Goal: Information Seeking & Learning: Learn about a topic

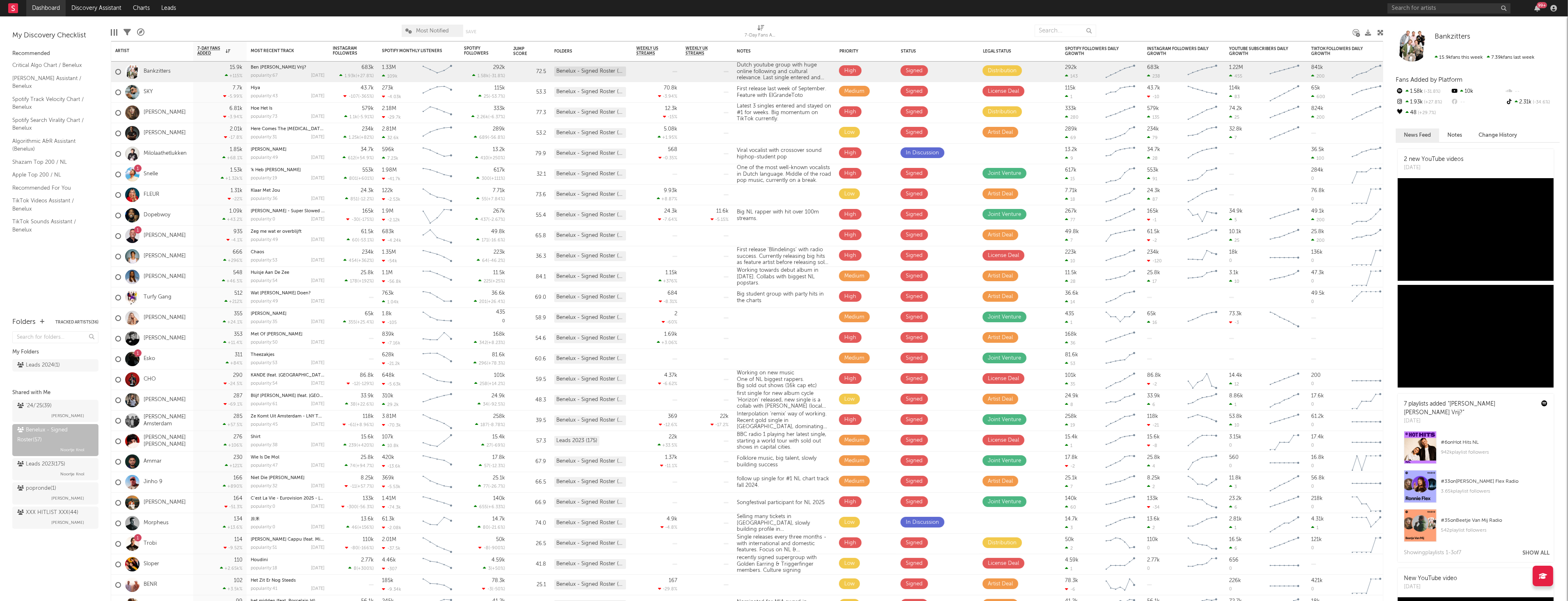
click at [43, 7] on link "Dashboard" at bounding box center [46, 8] width 40 height 16
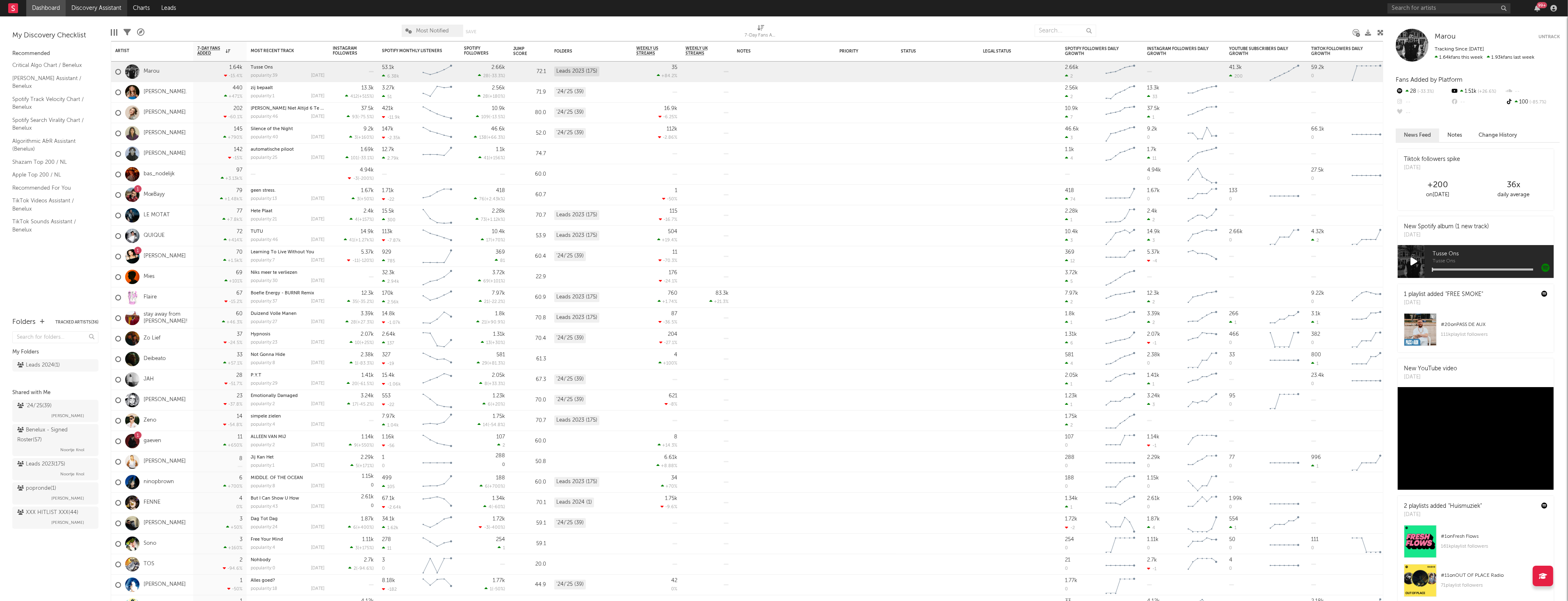
click at [94, 12] on link "Discovery Assistant" at bounding box center [96, 8] width 61 height 16
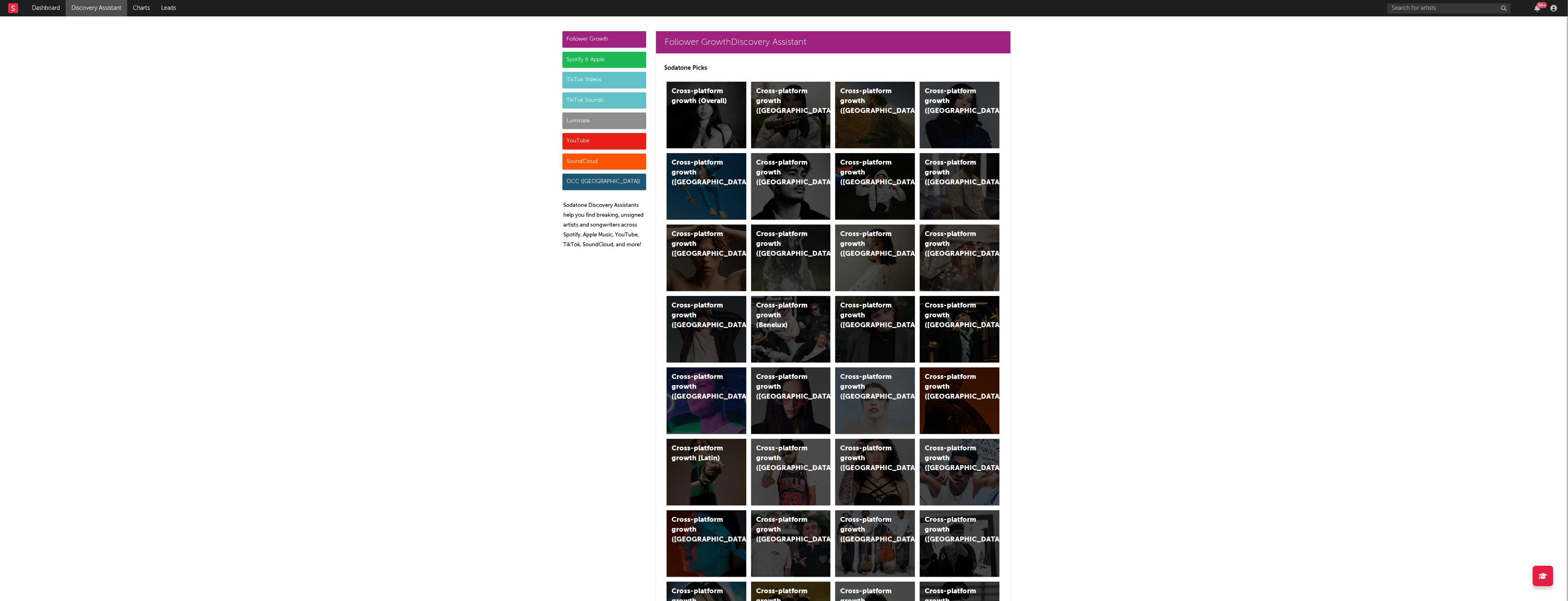
click at [594, 83] on div "TikTok Videos" at bounding box center [604, 80] width 83 height 16
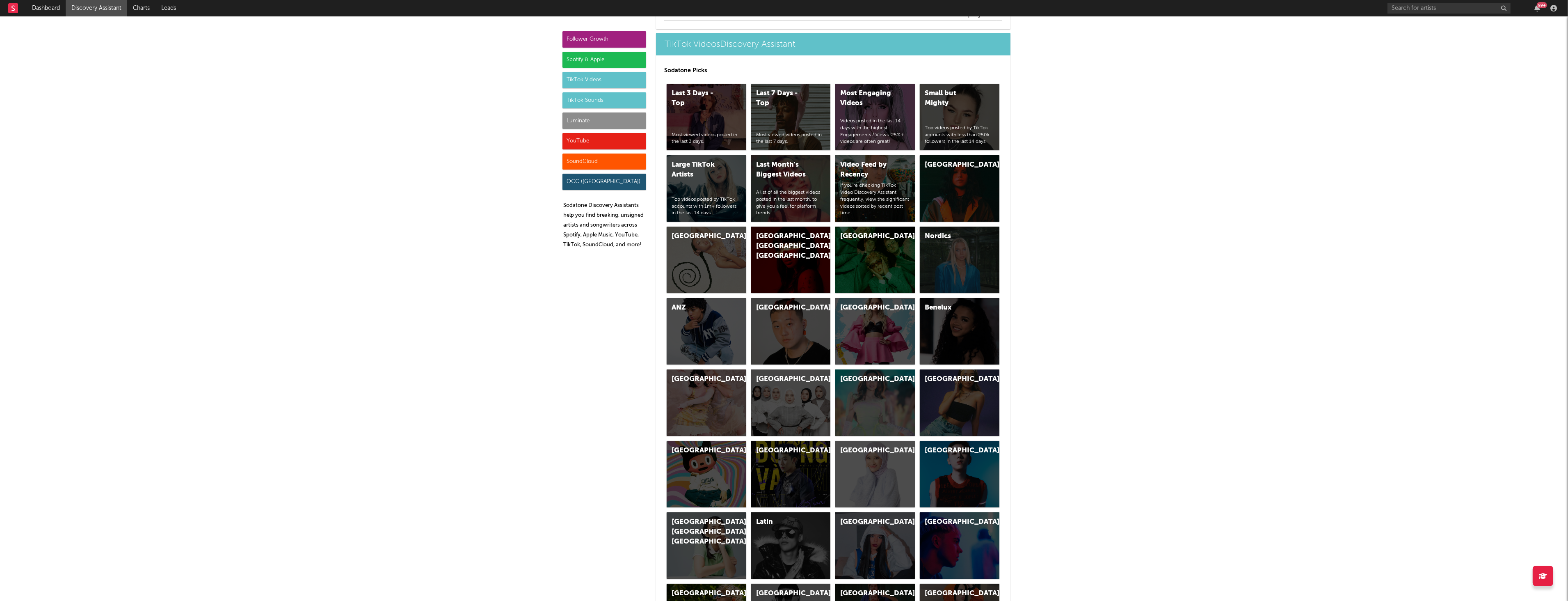
click at [587, 99] on div "TikTok Sounds" at bounding box center [604, 100] width 83 height 16
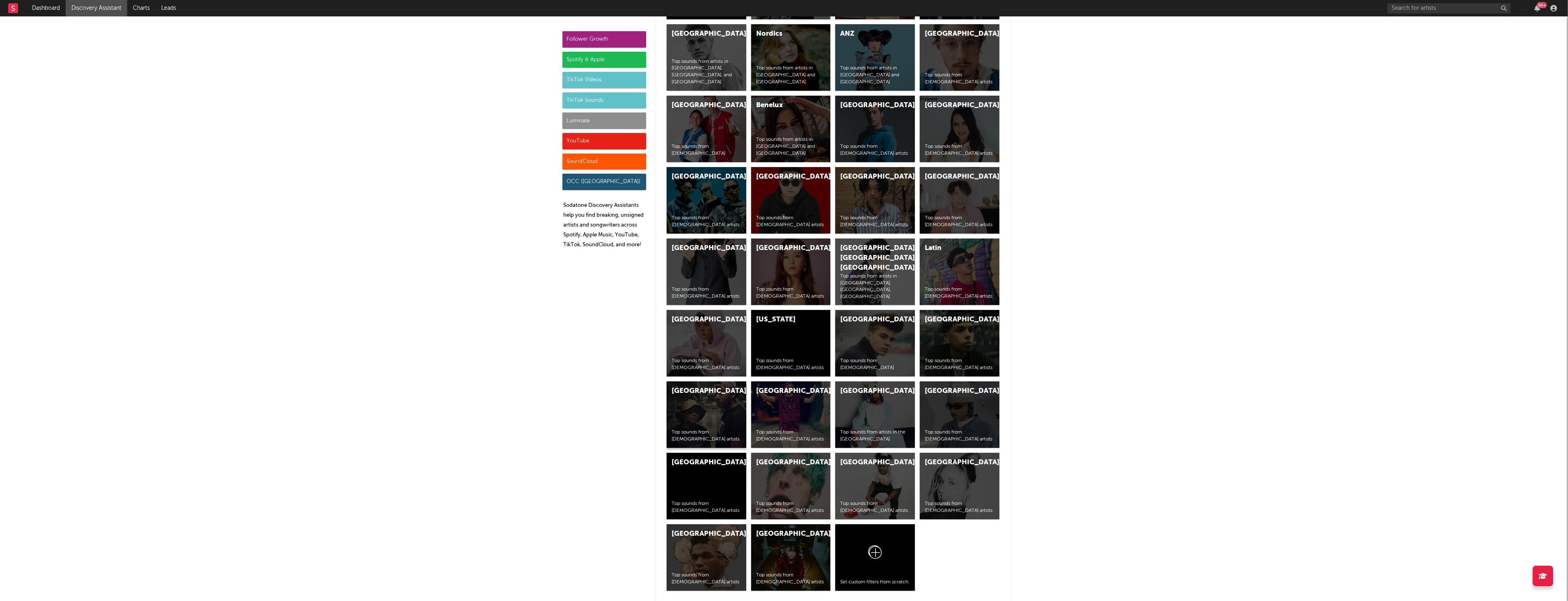
scroll to position [3040, 0]
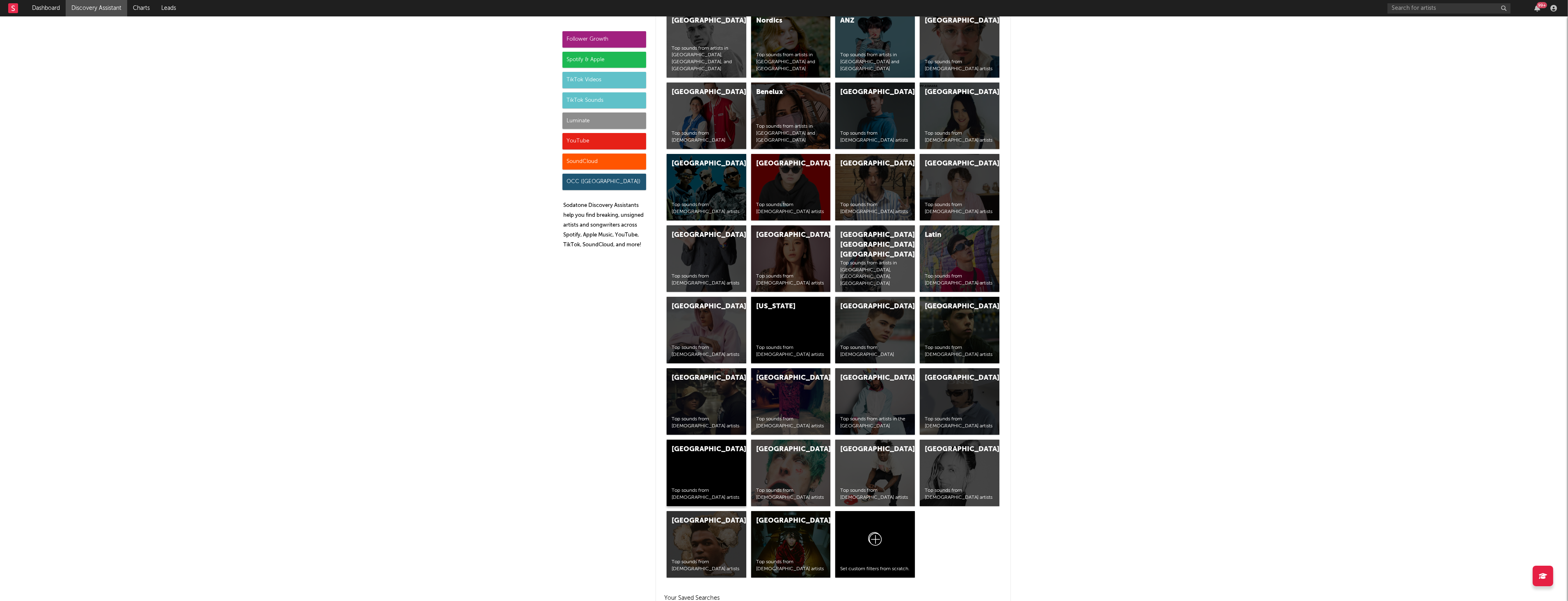
click at [698, 484] on div "Netherlands Top sounds from Dutch artists" at bounding box center [706, 473] width 80 height 66
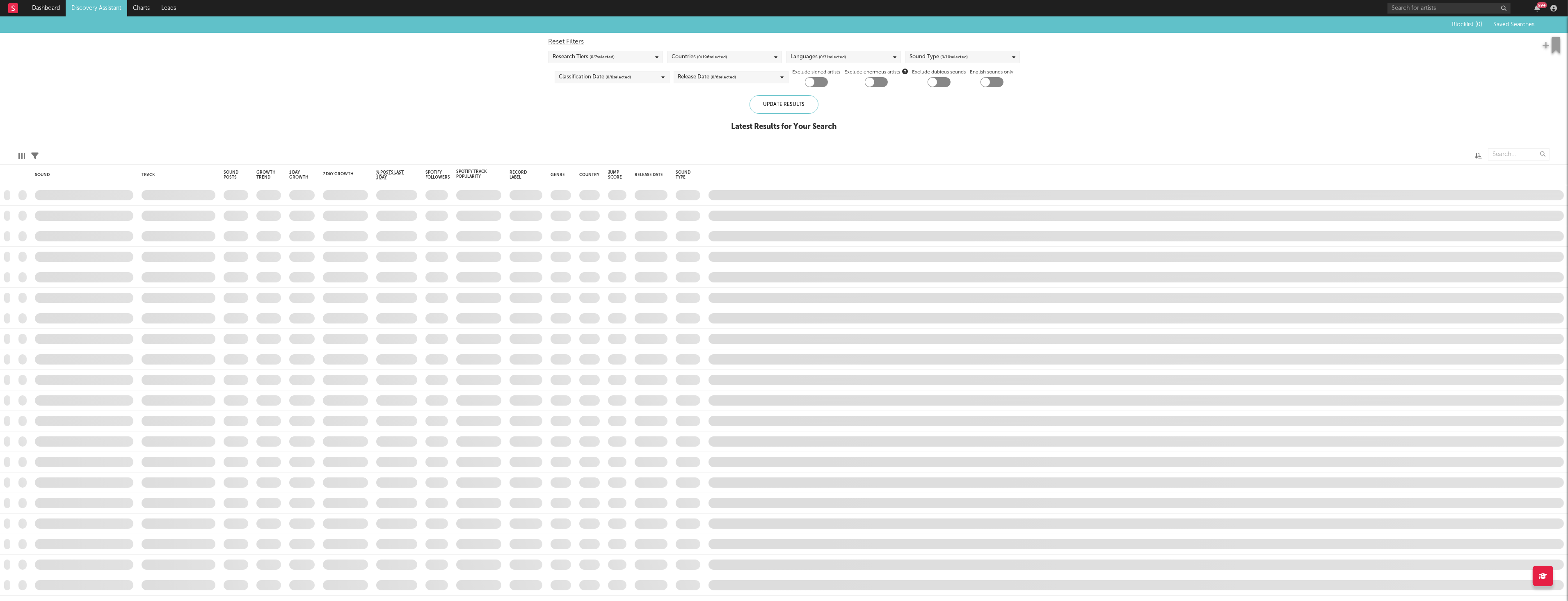
checkbox input "true"
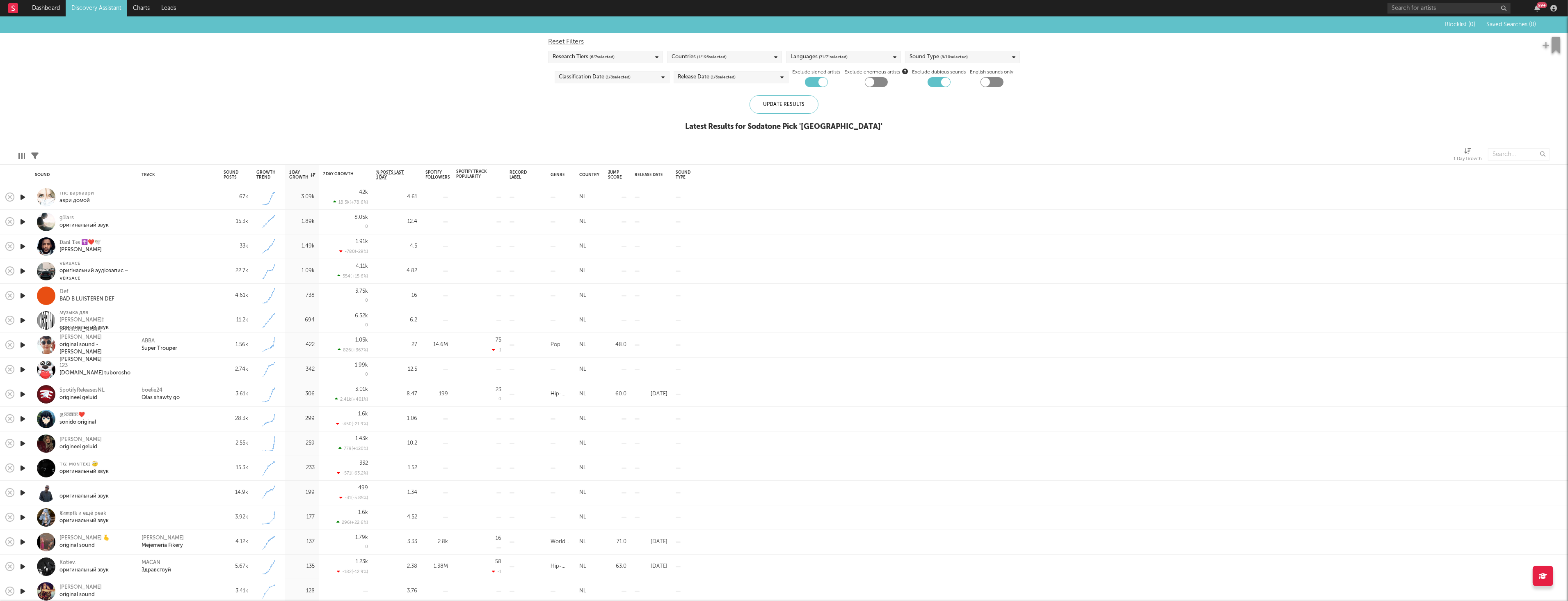
click at [886, 57] on div "Languages ( 71 / 71 selected)" at bounding box center [843, 57] width 115 height 12
click at [850, 65] on div "Deselect All" at bounding box center [843, 70] width 114 height 13
click at [850, 69] on button "Deselect All" at bounding box center [844, 70] width 106 height 10
click at [794, 131] on div at bounding box center [794, 130] width 7 height 7
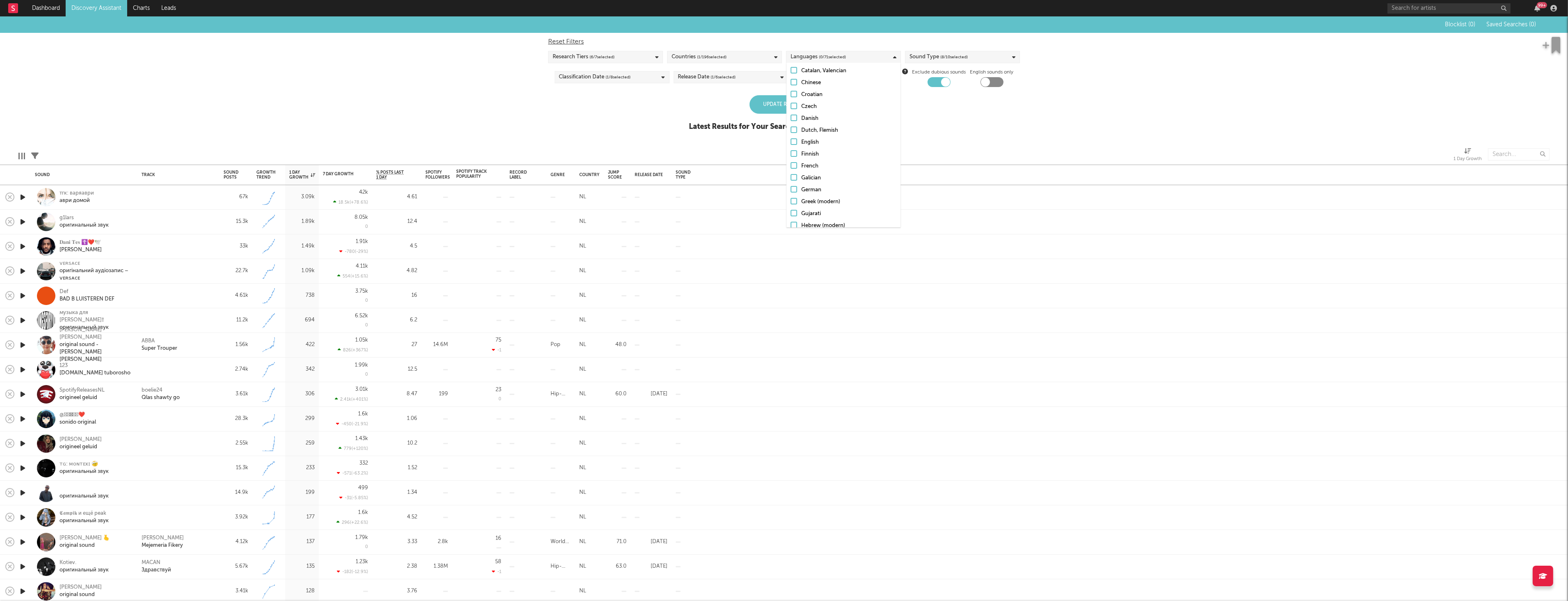
click at [791, 131] on input "Dutch, Flemish" at bounding box center [791, 130] width 0 height 10
click at [767, 107] on div "Update Results" at bounding box center [783, 104] width 69 height 18
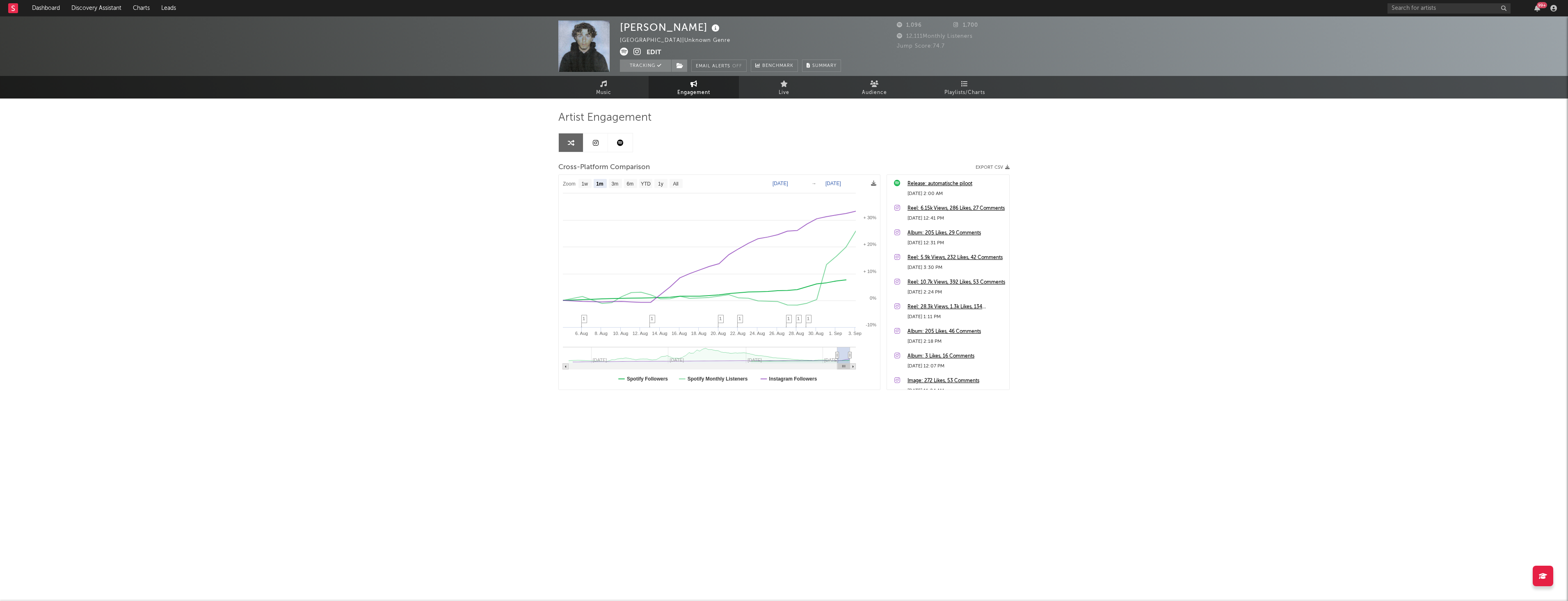
select select "1m"
